Goal: Transaction & Acquisition: Purchase product/service

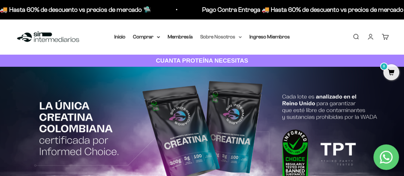
click at [233, 36] on summary "Sobre Nosotros" at bounding box center [221, 37] width 42 height 8
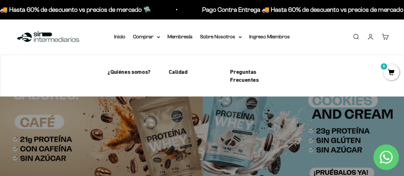
click at [189, 71] on li "Calidad" at bounding box center [194, 72] width 51 height 8
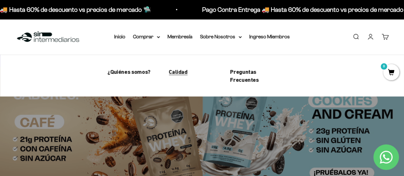
click at [176, 74] on span "Calidad" at bounding box center [178, 71] width 19 height 7
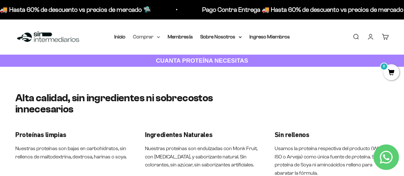
click at [157, 40] on summary "Comprar" at bounding box center [146, 37] width 27 height 8
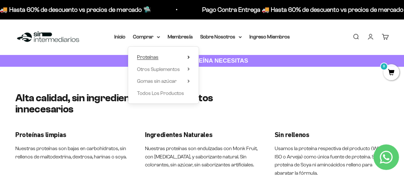
click at [189, 56] on icon at bounding box center [189, 57] width 2 height 3
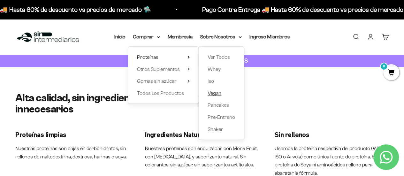
click at [216, 96] on span "Vegan" at bounding box center [215, 92] width 14 height 5
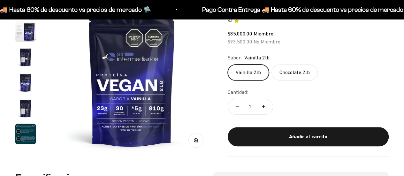
scroll to position [192, 0]
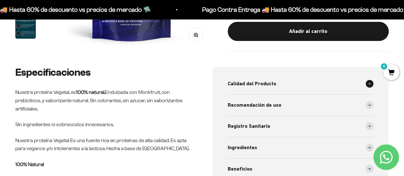
click at [372, 84] on span at bounding box center [370, 84] width 8 height 8
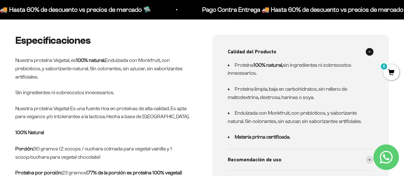
scroll to position [288, 0]
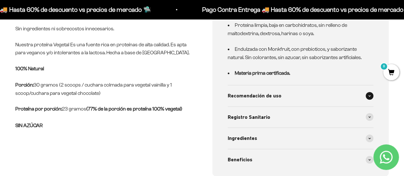
click at [369, 94] on span at bounding box center [370, 96] width 8 height 8
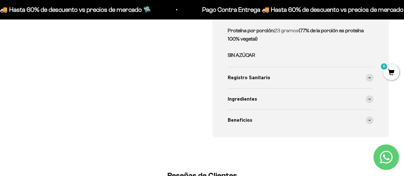
scroll to position [416, 0]
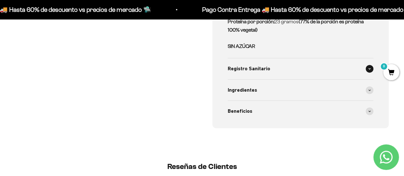
click at [372, 68] on span at bounding box center [370, 69] width 8 height 8
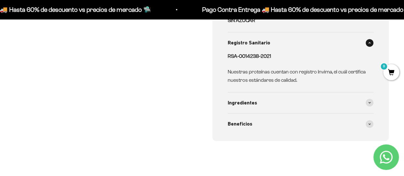
scroll to position [448, 0]
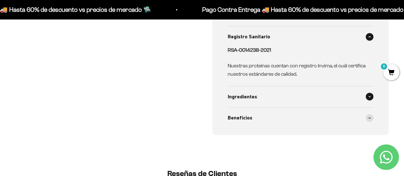
click at [368, 95] on span at bounding box center [370, 97] width 8 height 8
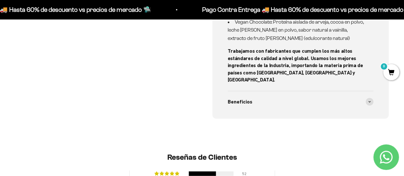
scroll to position [576, 0]
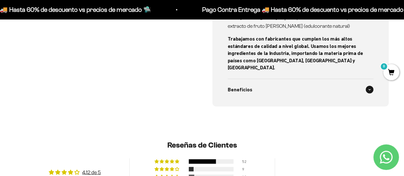
click at [365, 83] on div "Beneficios" at bounding box center [301, 89] width 146 height 21
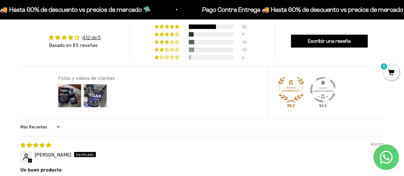
scroll to position [895, 0]
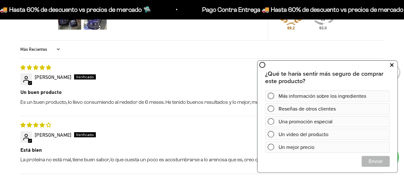
click at [390, 66] on button at bounding box center [392, 65] width 12 height 10
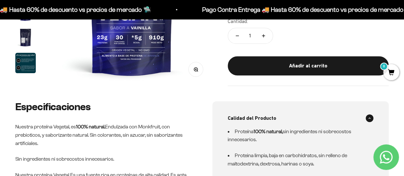
scroll to position [192, 0]
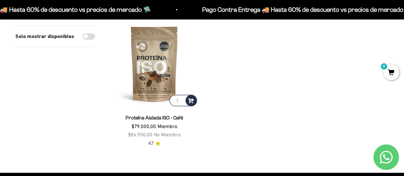
scroll to position [64, 0]
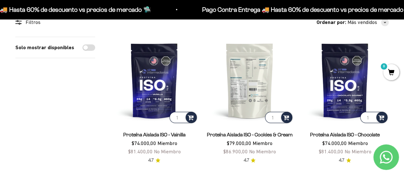
click at [243, 103] on img at bounding box center [250, 81] width 88 height 88
